Goal: Connect with others: Connect with others

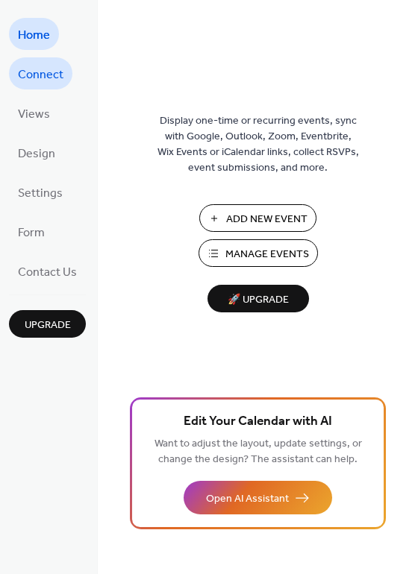
click at [51, 74] on span "Connect" at bounding box center [40, 74] width 45 height 23
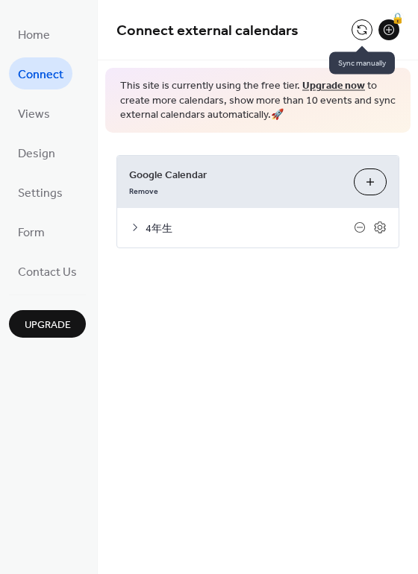
click at [363, 30] on button at bounding box center [361, 29] width 21 height 21
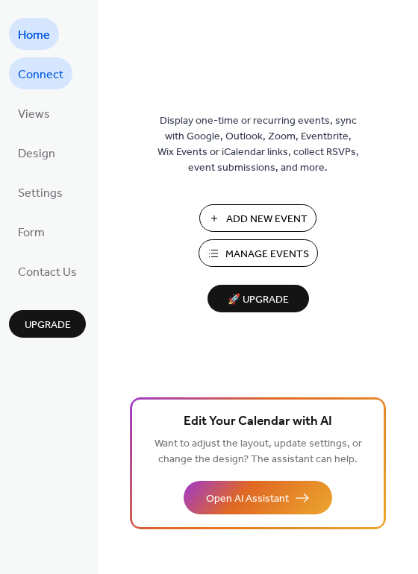
click at [28, 68] on span "Connect" at bounding box center [40, 74] width 45 height 23
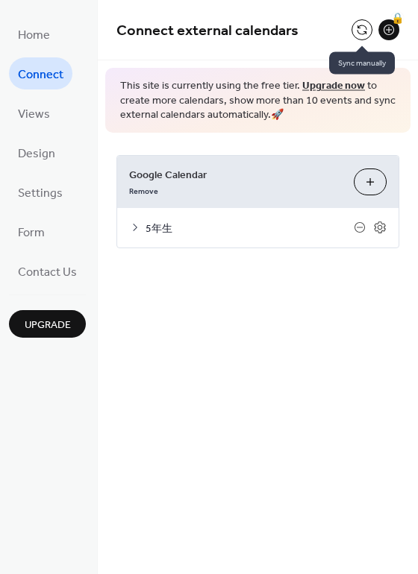
click at [356, 27] on button at bounding box center [361, 29] width 21 height 21
